Goal: Information Seeking & Learning: Learn about a topic

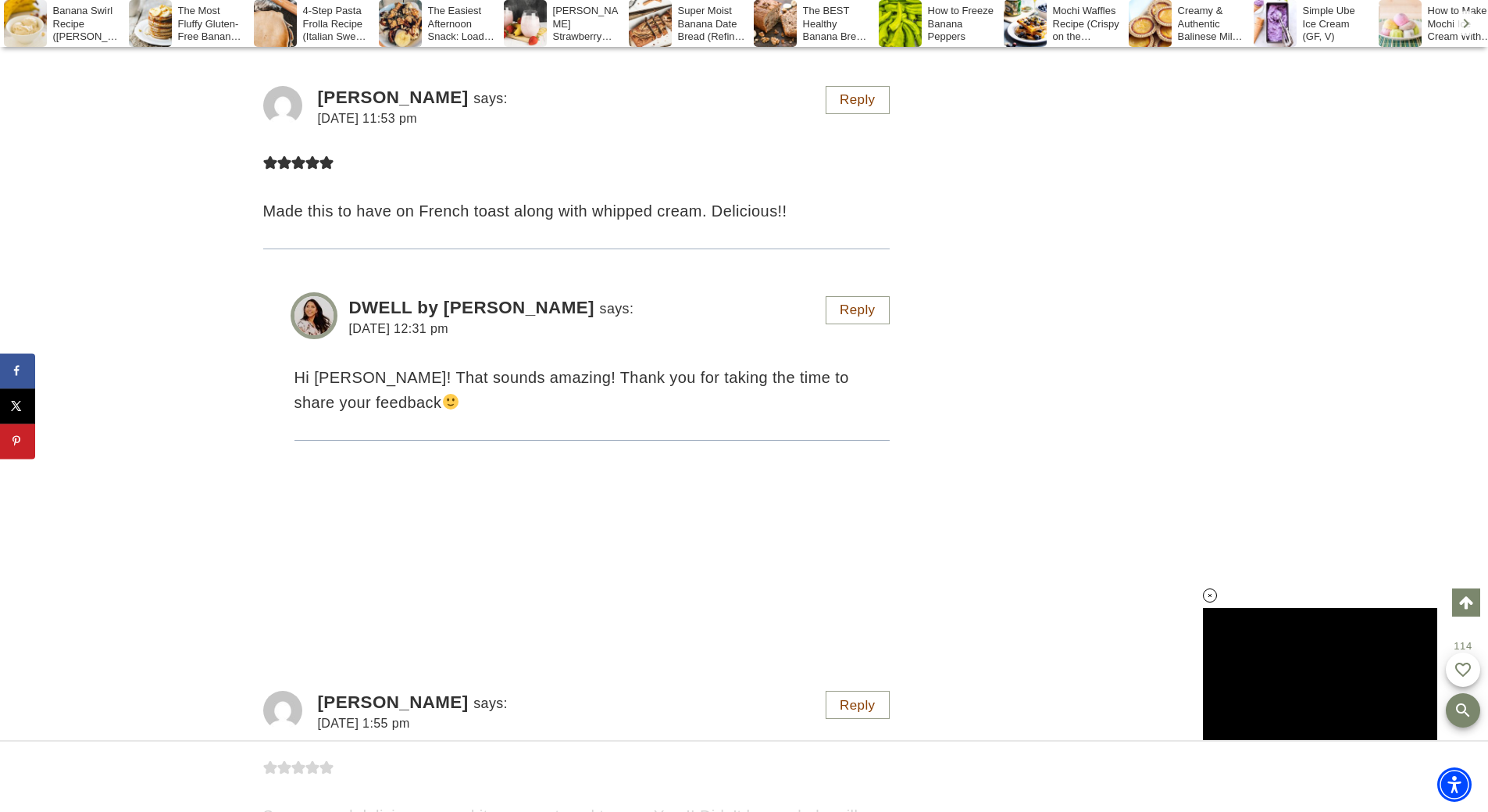
scroll to position [13507, 0]
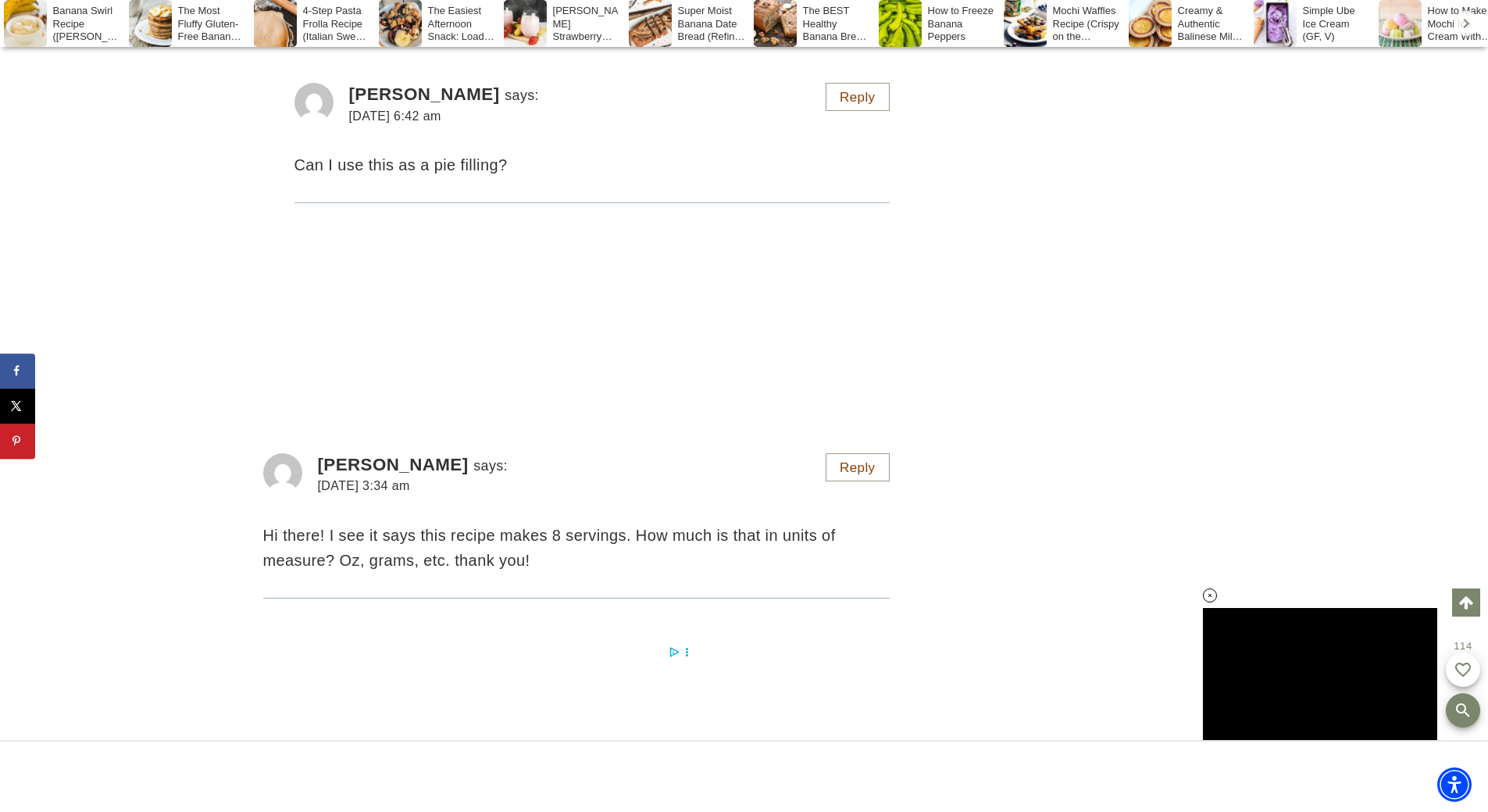
scroll to position [14742, 0]
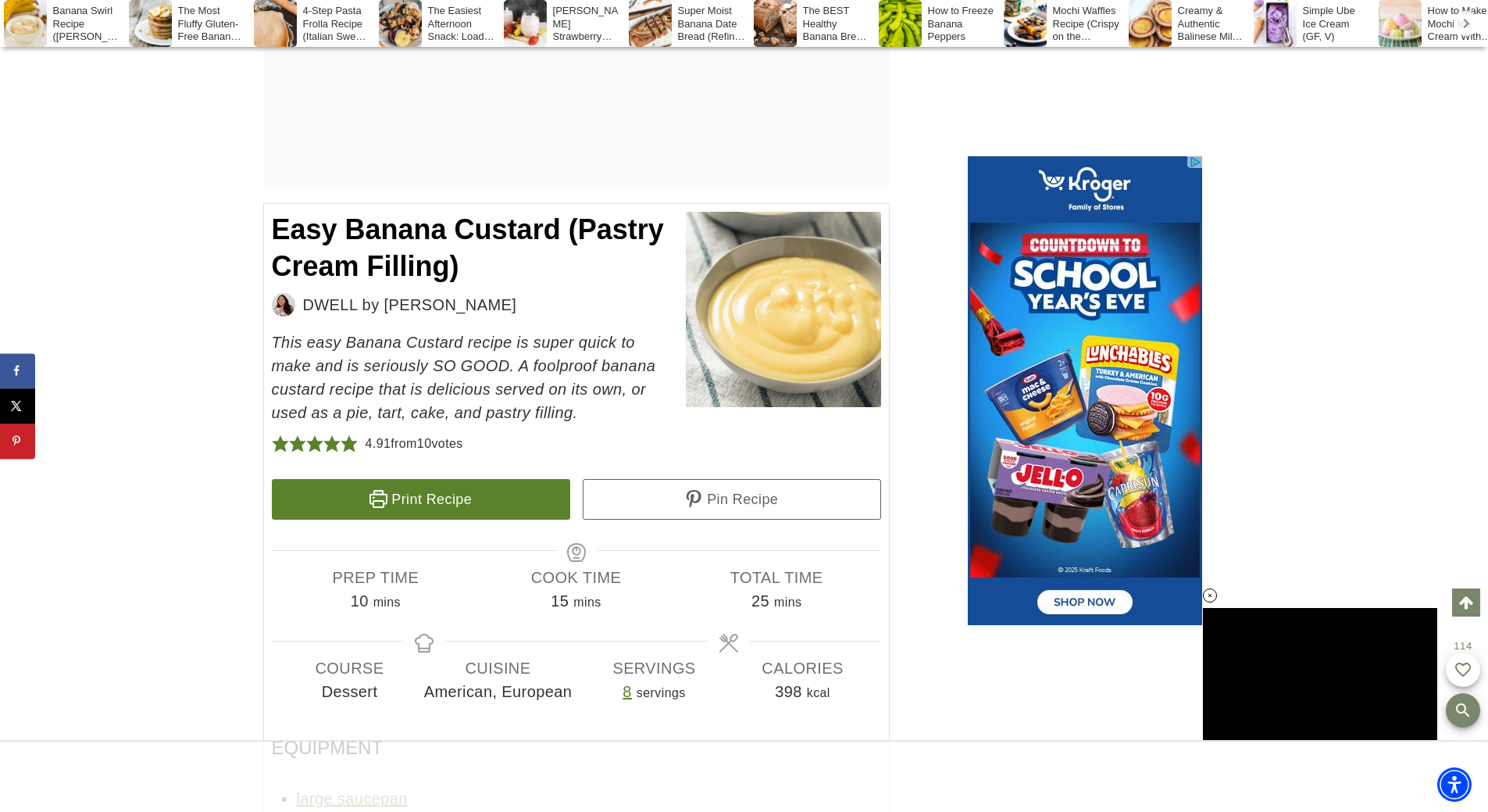
scroll to position [0, 0]
